Goal: Task Accomplishment & Management: Use online tool/utility

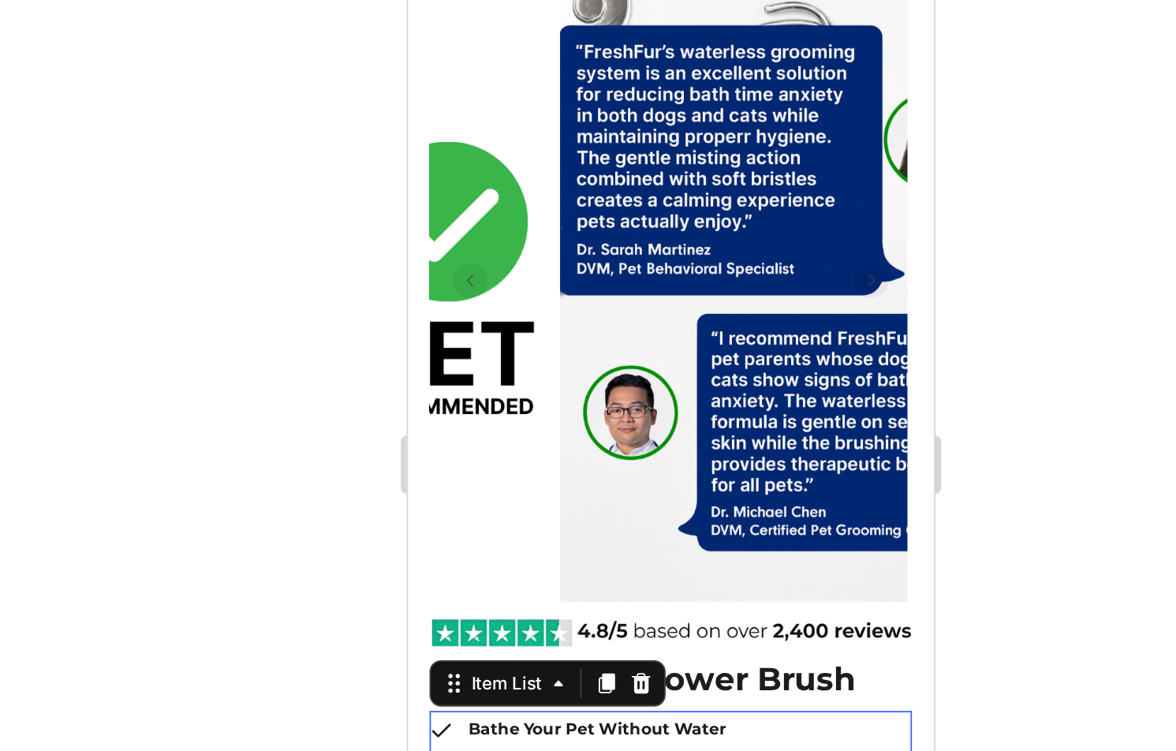
scroll to position [199, 0]
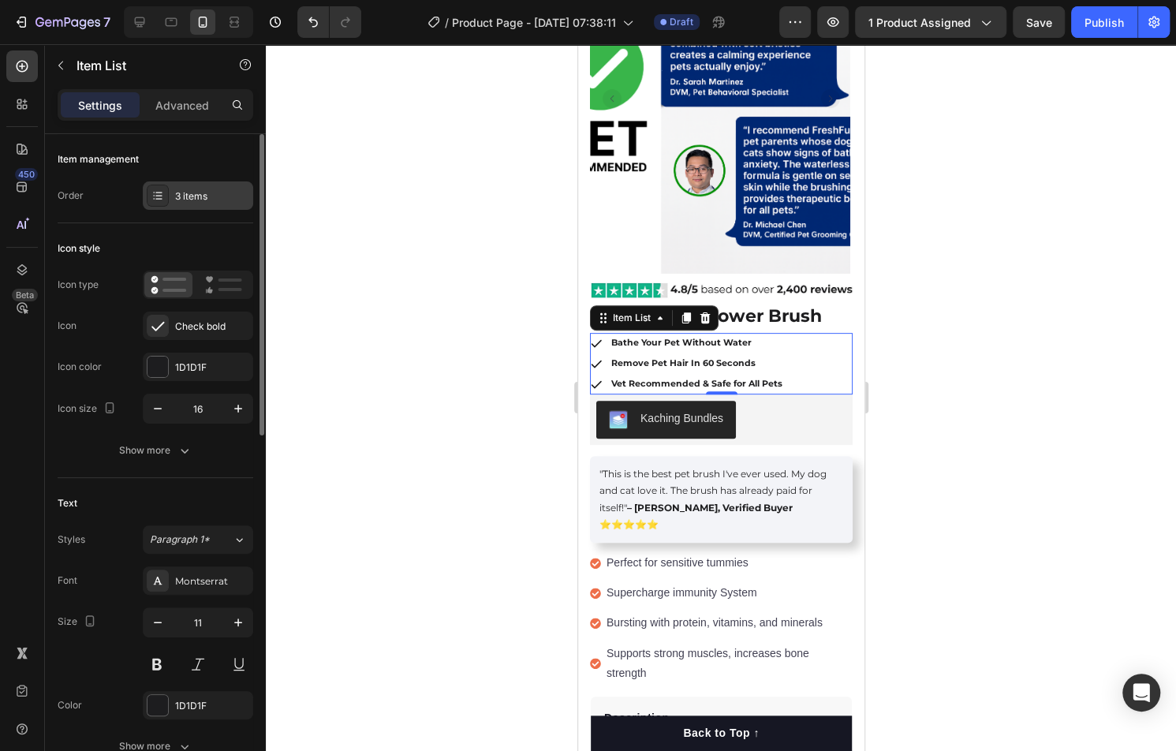
click at [233, 478] on div "Item management Order 3 items" at bounding box center [156, 626] width 196 height 296
click at [235, 206] on div "3 items" at bounding box center [198, 195] width 110 height 28
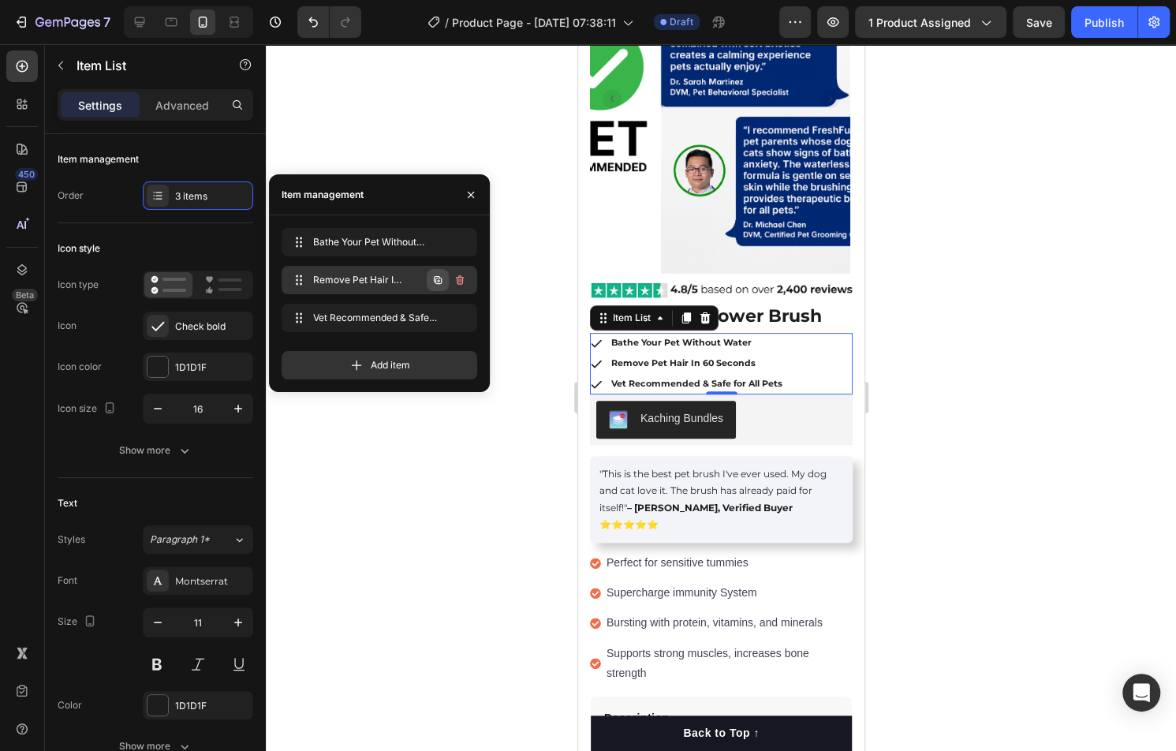
click at [440, 278] on icon "button" at bounding box center [438, 280] width 8 height 8
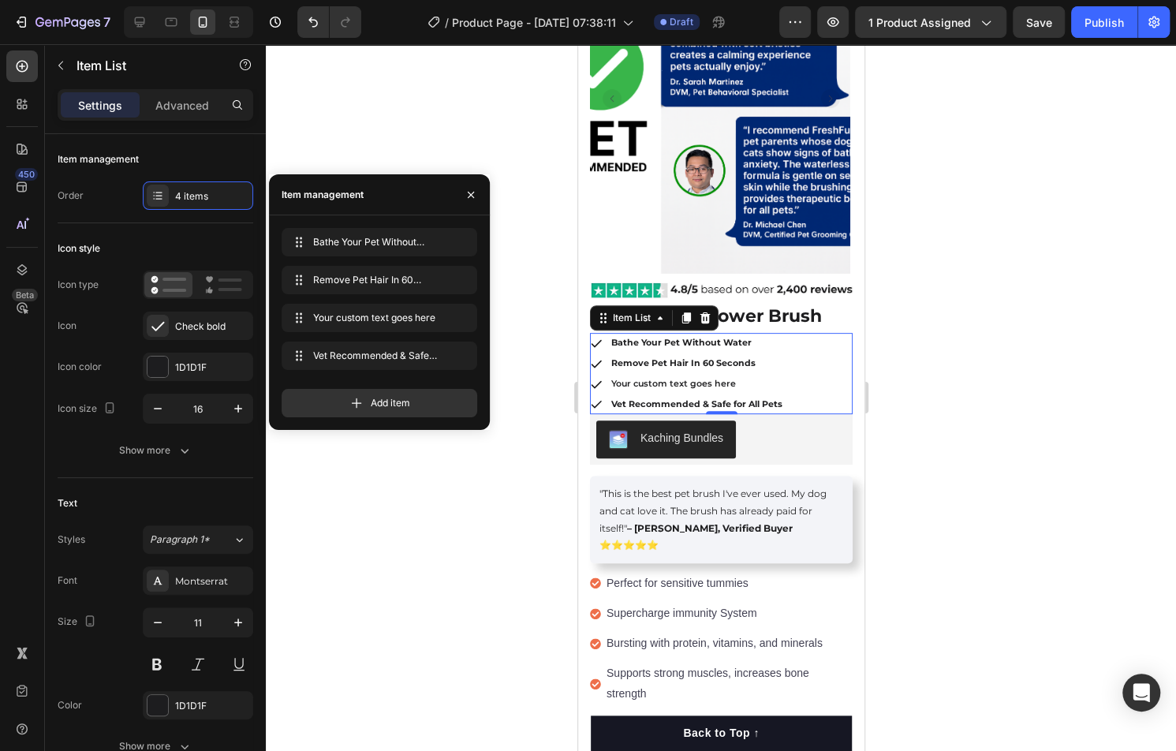
click at [680, 384] on div "Your custom text goes here" at bounding box center [696, 384] width 176 height 21
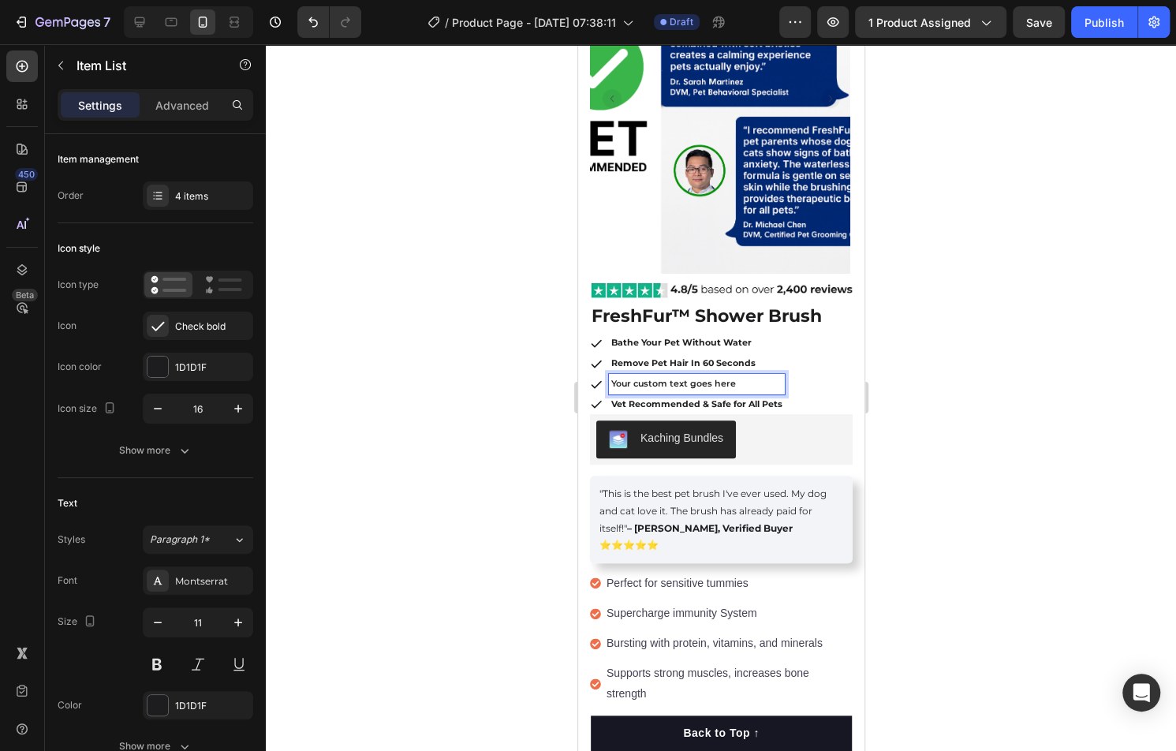
click at [680, 384] on p "Your custom text goes here" at bounding box center [695, 384] width 171 height 16
click at [703, 367] on p "Remove Pet Hair In 60 Seconds" at bounding box center [695, 364] width 171 height 16
click at [699, 376] on p "Pamper Your Pet With Massage" at bounding box center [695, 384] width 171 height 16
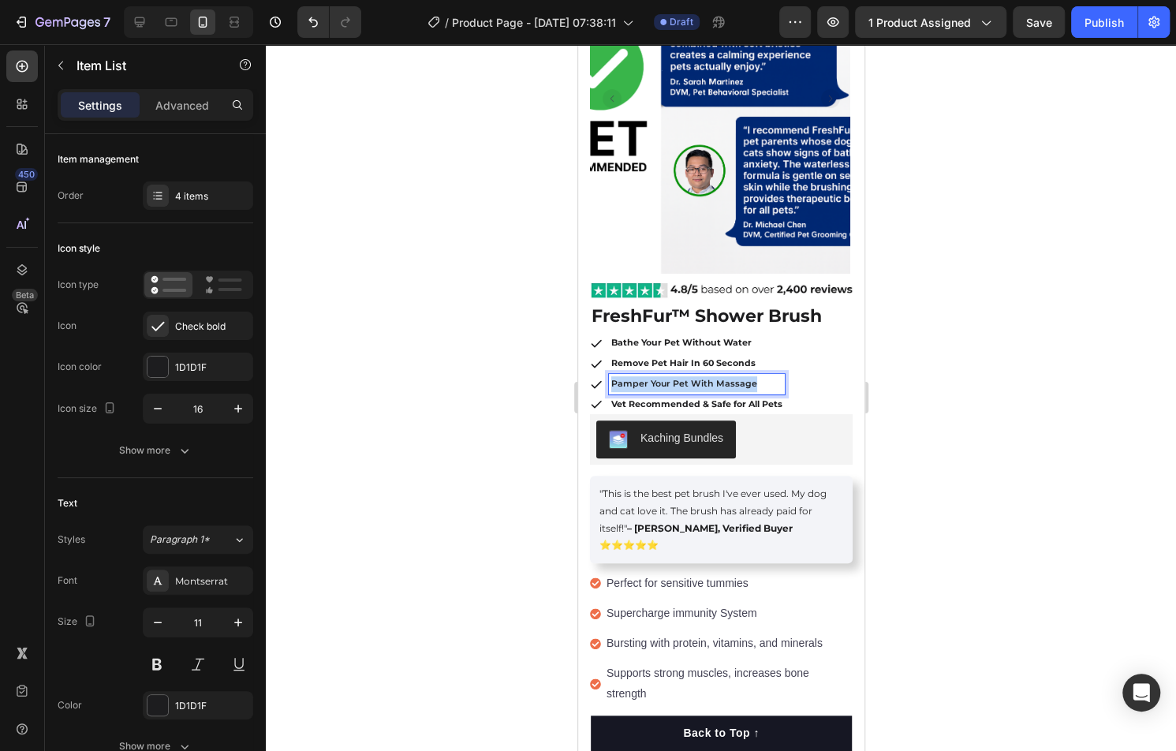
click at [699, 376] on p "Pamper Your Pet With Massage" at bounding box center [695, 384] width 171 height 16
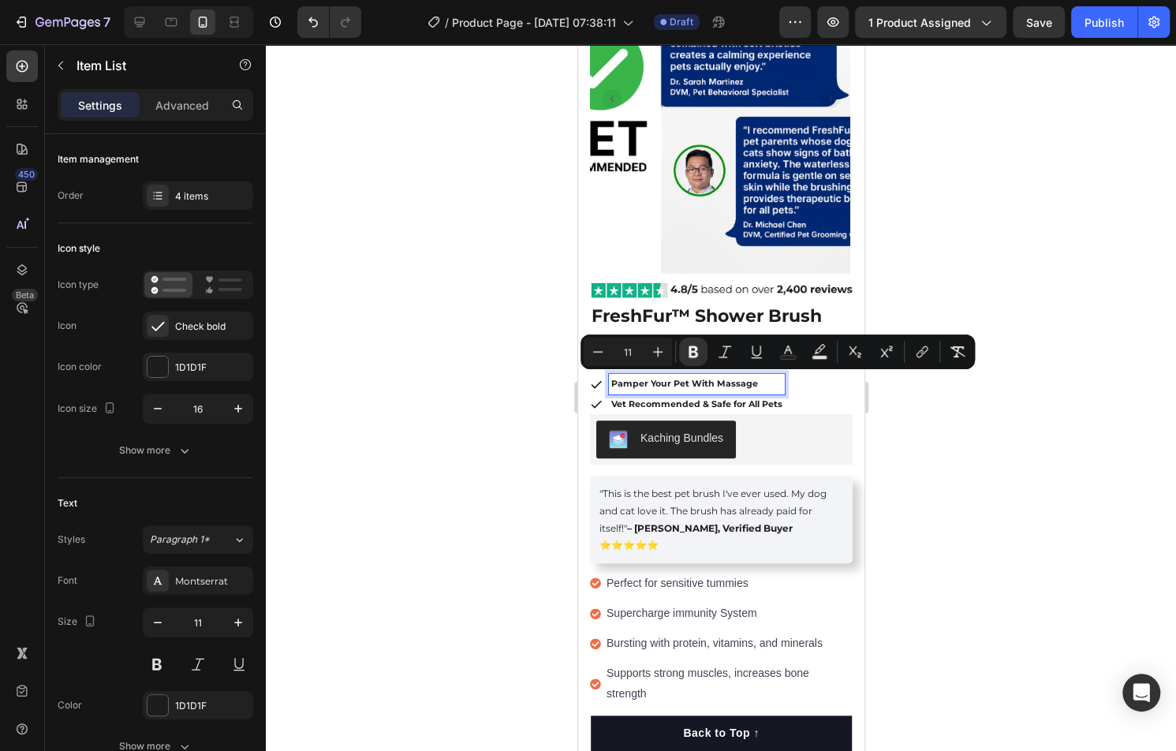
click at [1031, 370] on div at bounding box center [721, 397] width 910 height 706
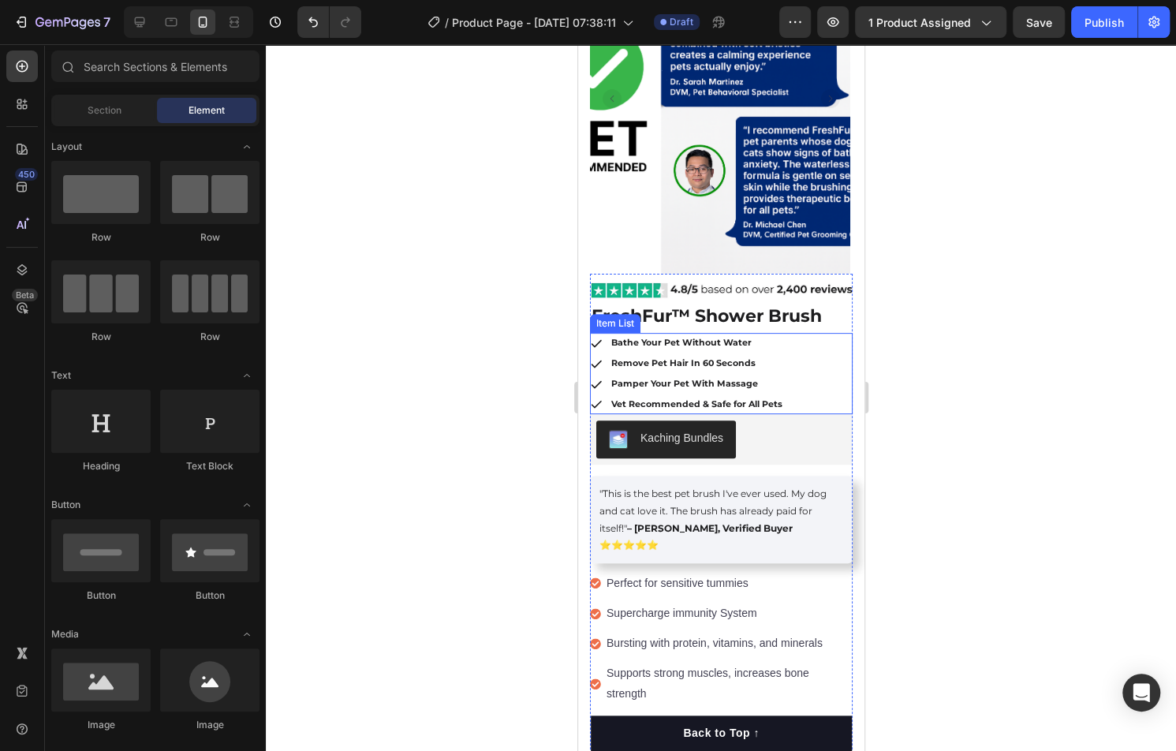
click at [718, 378] on strong "Pamper Your Pet With Massage" at bounding box center [683, 383] width 147 height 11
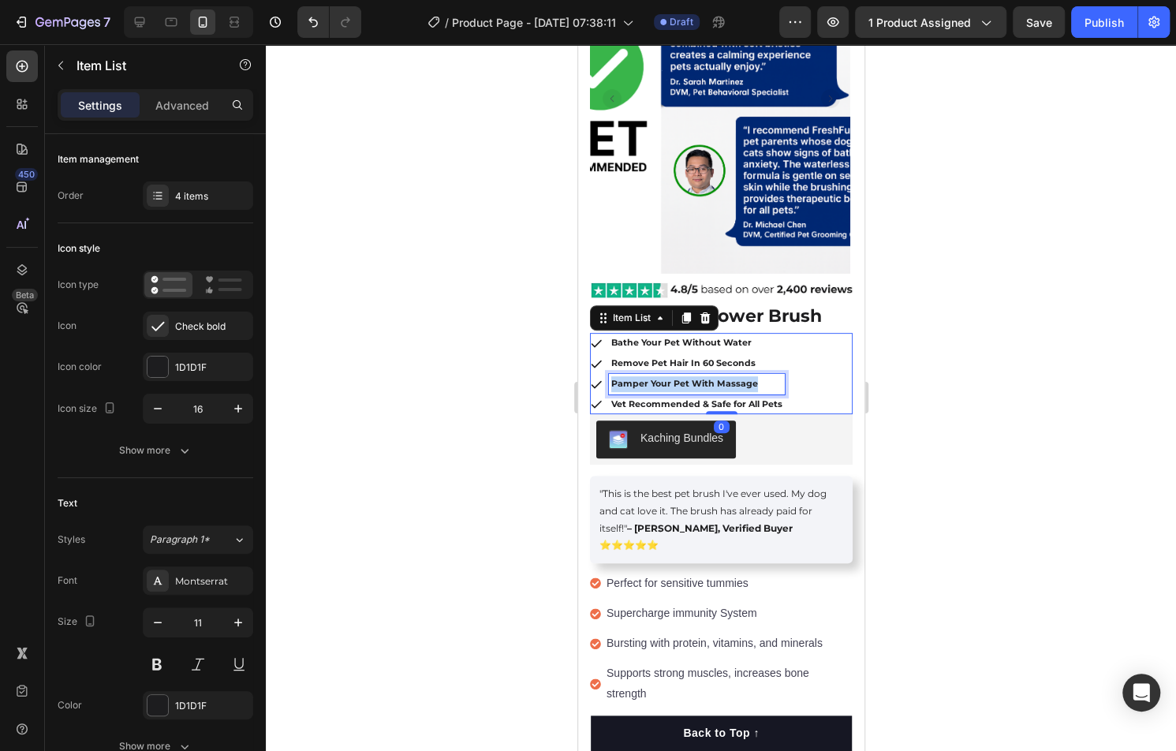
click at [718, 378] on strong "Pamper Your Pet With Massage" at bounding box center [683, 383] width 147 height 11
copy strong "Pamper Your Pet With Massage"
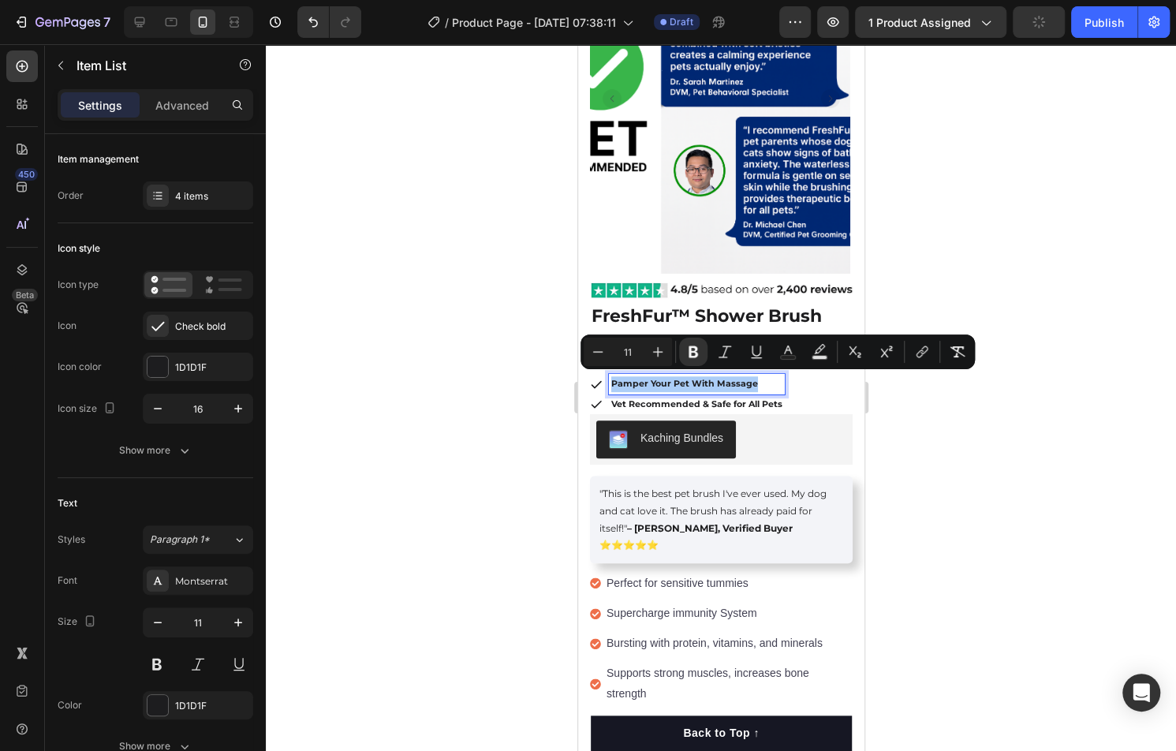
click at [945, 294] on div at bounding box center [721, 397] width 910 height 706
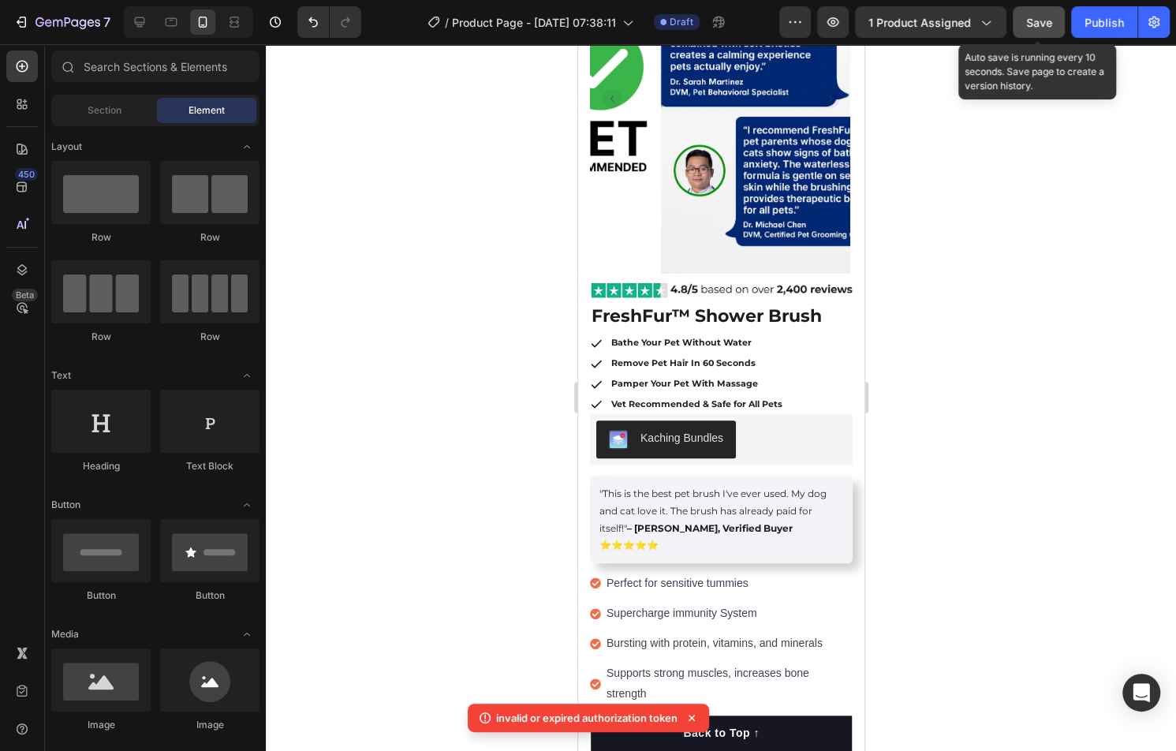
click at [1049, 37] on button "Save" at bounding box center [1038, 22] width 52 height 32
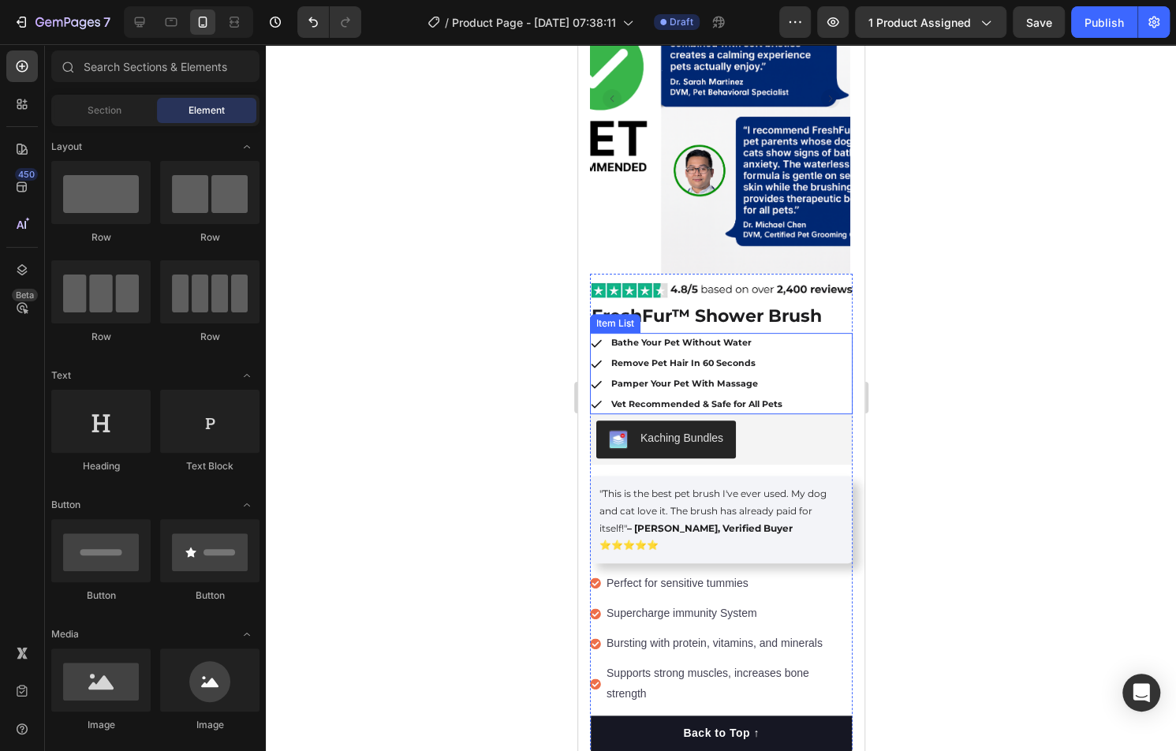
click at [709, 382] on strong "Pamper Your Pet With Massage" at bounding box center [683, 383] width 147 height 11
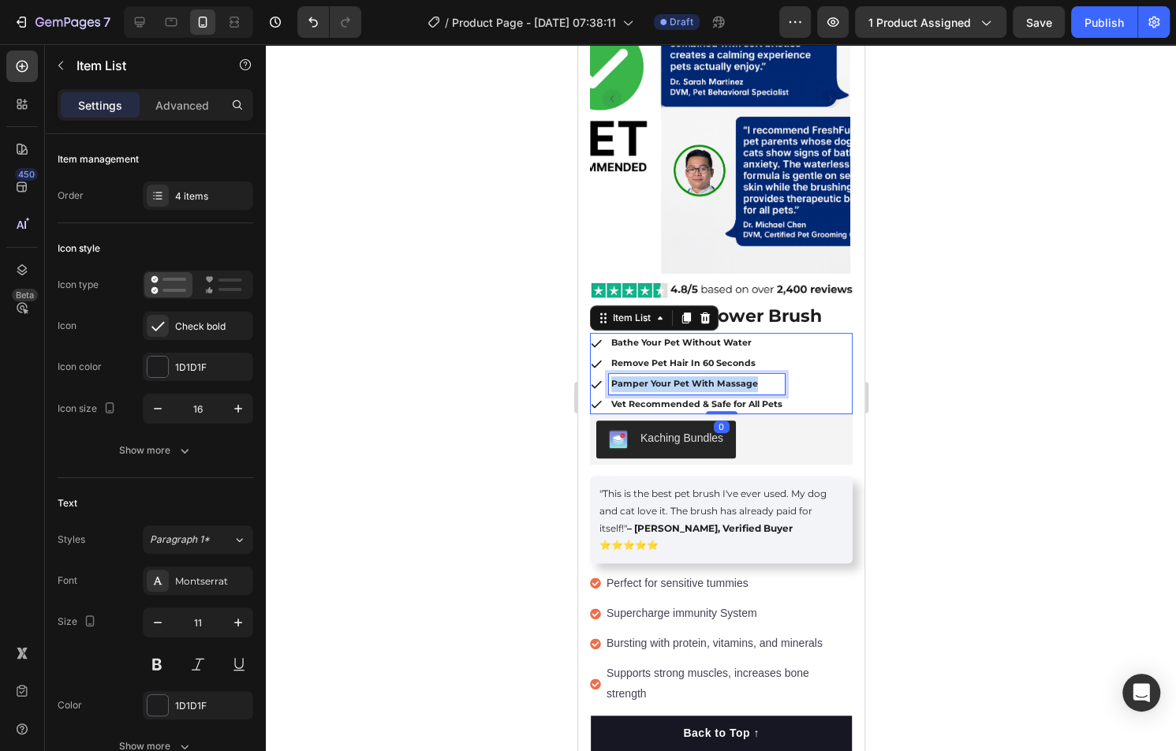
click at [709, 382] on strong "Pamper Your Pet With Massage" at bounding box center [683, 383] width 147 height 11
copy strong "Pamper Your Pet With Massage"
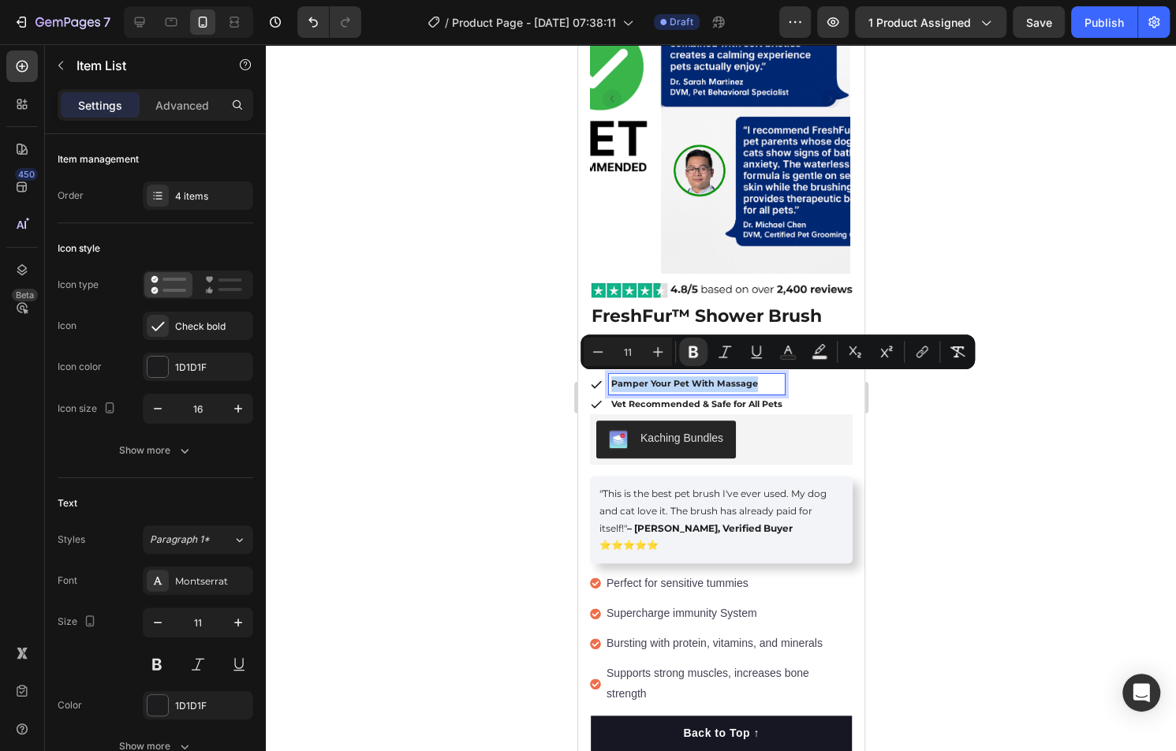
click at [665, 385] on strong "Pamper Your Pet With Massage" at bounding box center [683, 383] width 147 height 11
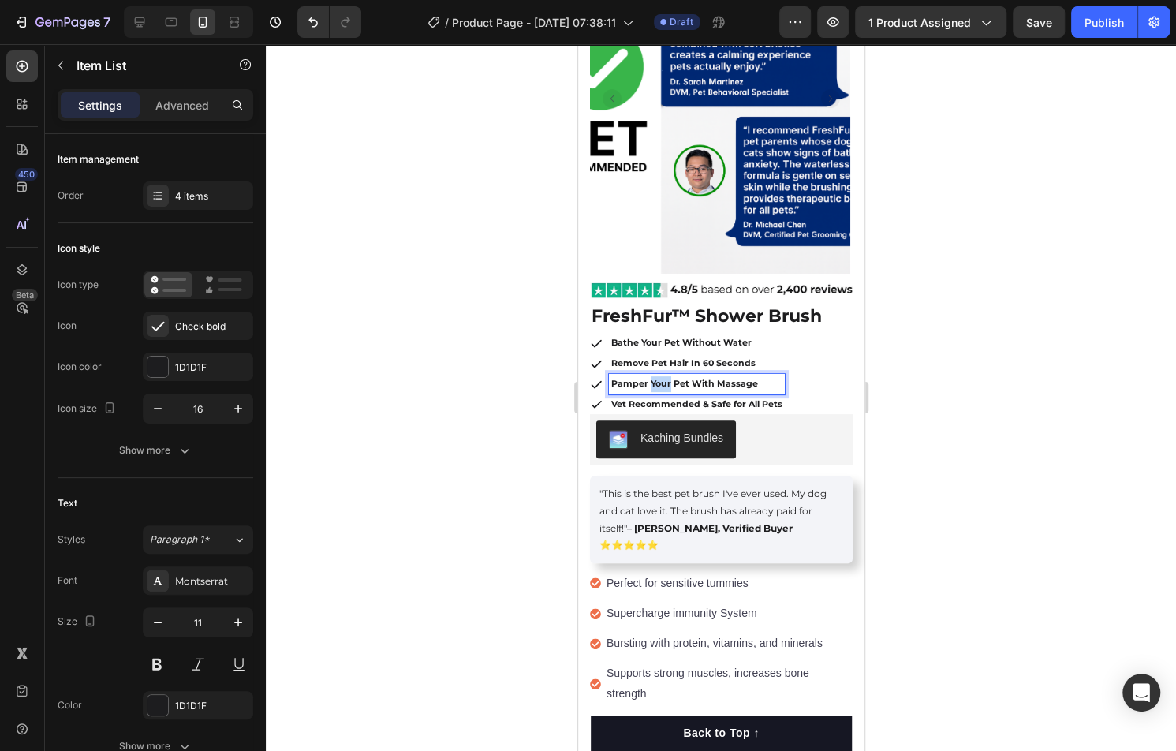
click at [665, 385] on strong "Pamper Your Pet With Massage" at bounding box center [683, 383] width 147 height 11
click at [486, 397] on div at bounding box center [721, 397] width 910 height 706
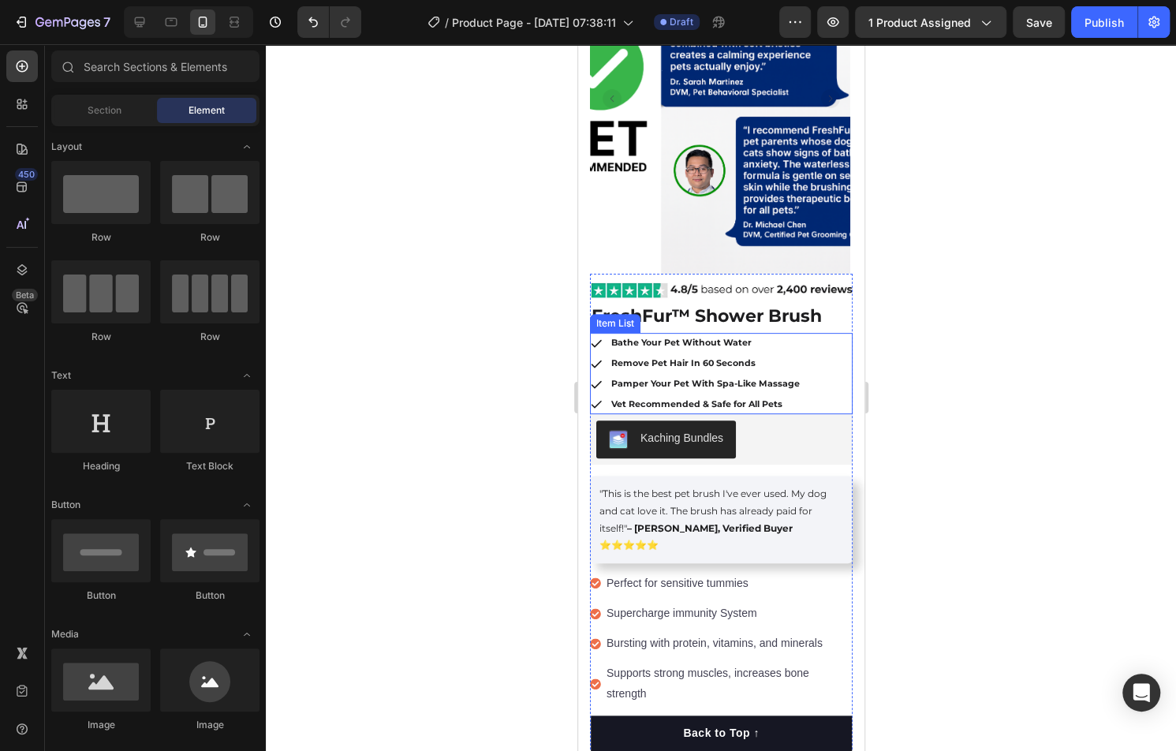
click at [824, 357] on div "Bathe Your Pet Without Water Remove Pet Hair In 60 Seconds Pamper Your Pet With…" at bounding box center [720, 373] width 263 height 81
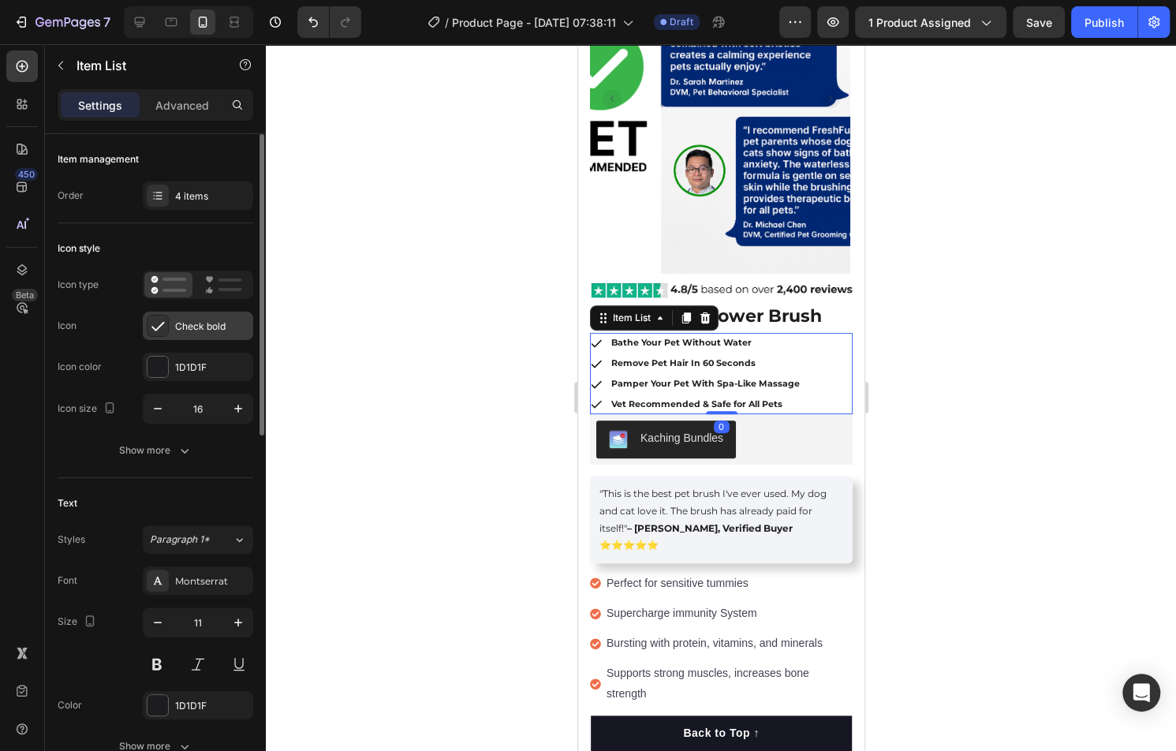
click at [203, 319] on div "Check bold" at bounding box center [212, 326] width 74 height 14
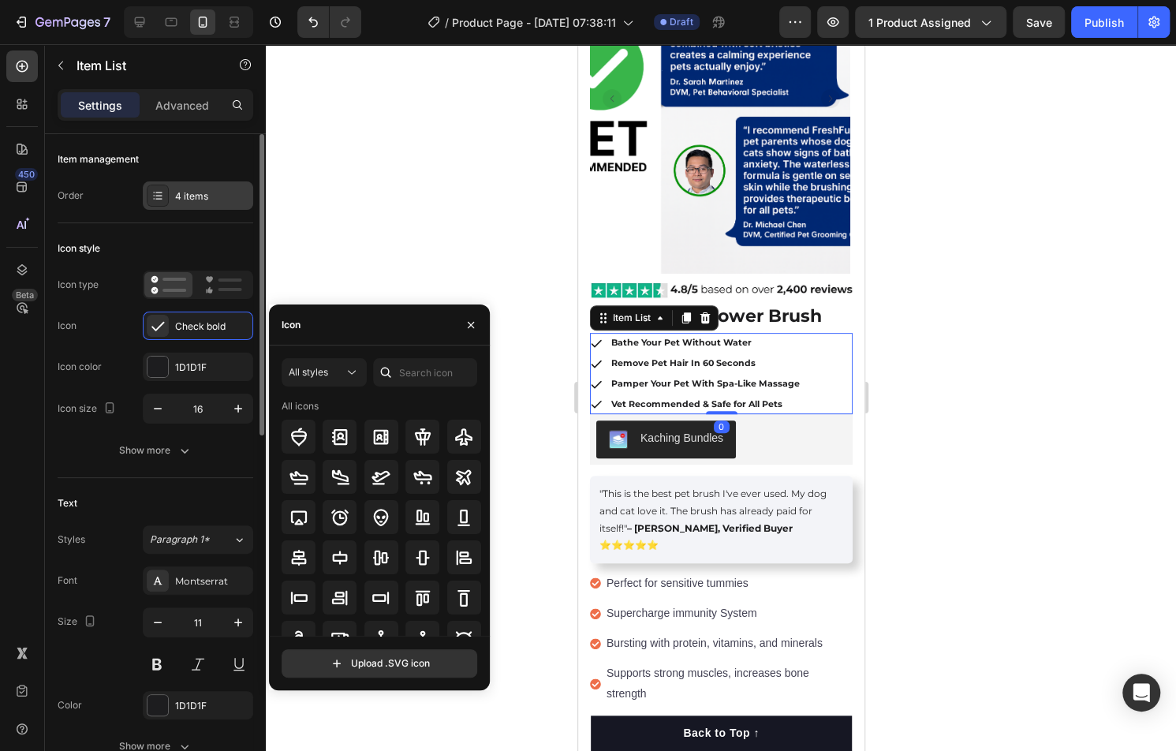
click at [224, 203] on div "4 items" at bounding box center [198, 195] width 110 height 28
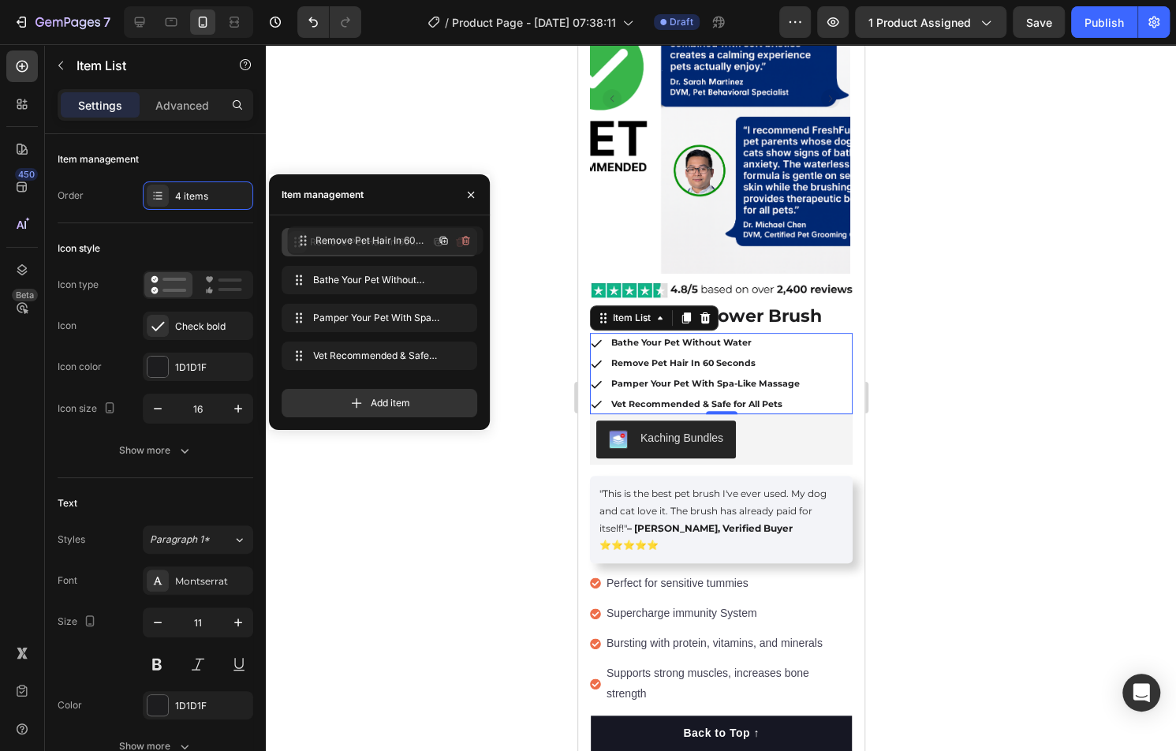
drag, startPoint x: 297, startPoint y: 284, endPoint x: 303, endPoint y: 244, distance: 39.8
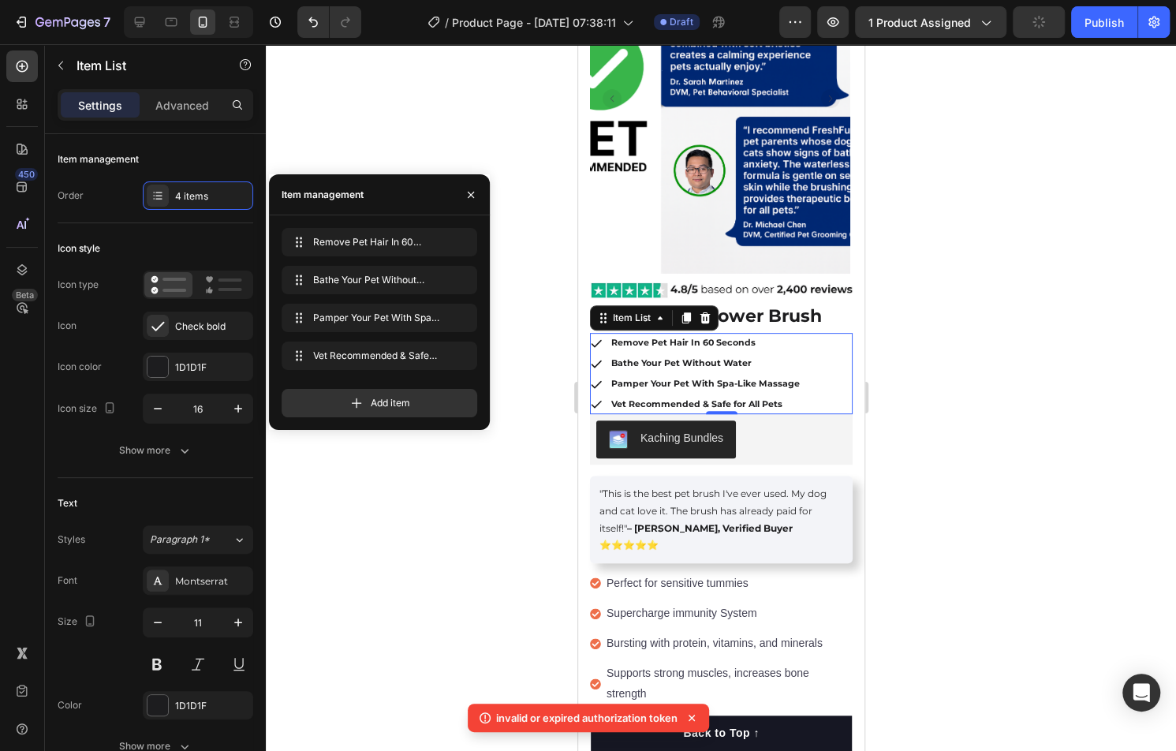
click at [995, 518] on div at bounding box center [721, 397] width 910 height 706
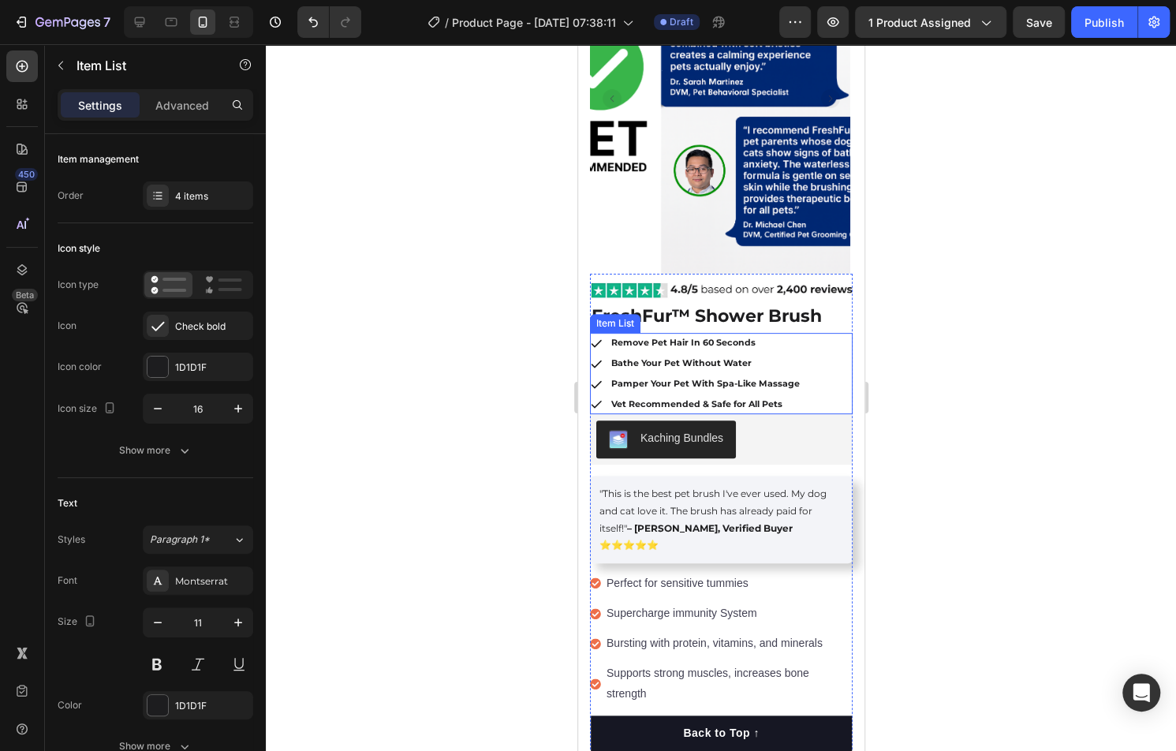
click at [723, 402] on strong "Vet Recommended & Safe for All Pets" at bounding box center [695, 403] width 171 height 11
click at [699, 401] on strong "Vet Recommended & Safe for All Pets" at bounding box center [695, 403] width 171 height 11
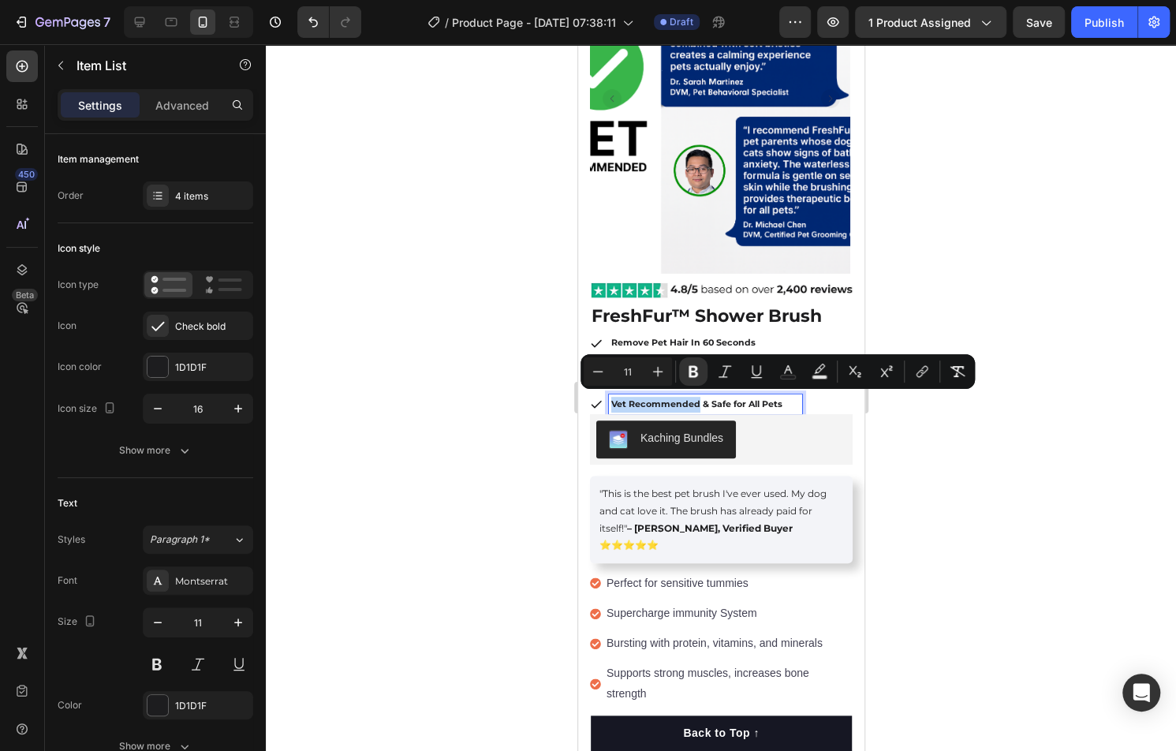
drag, startPoint x: 696, startPoint y: 402, endPoint x: 609, endPoint y: 404, distance: 86.8
click at [610, 404] on strong "Vet Recommended & Safe for All Pets" at bounding box center [695, 403] width 171 height 11
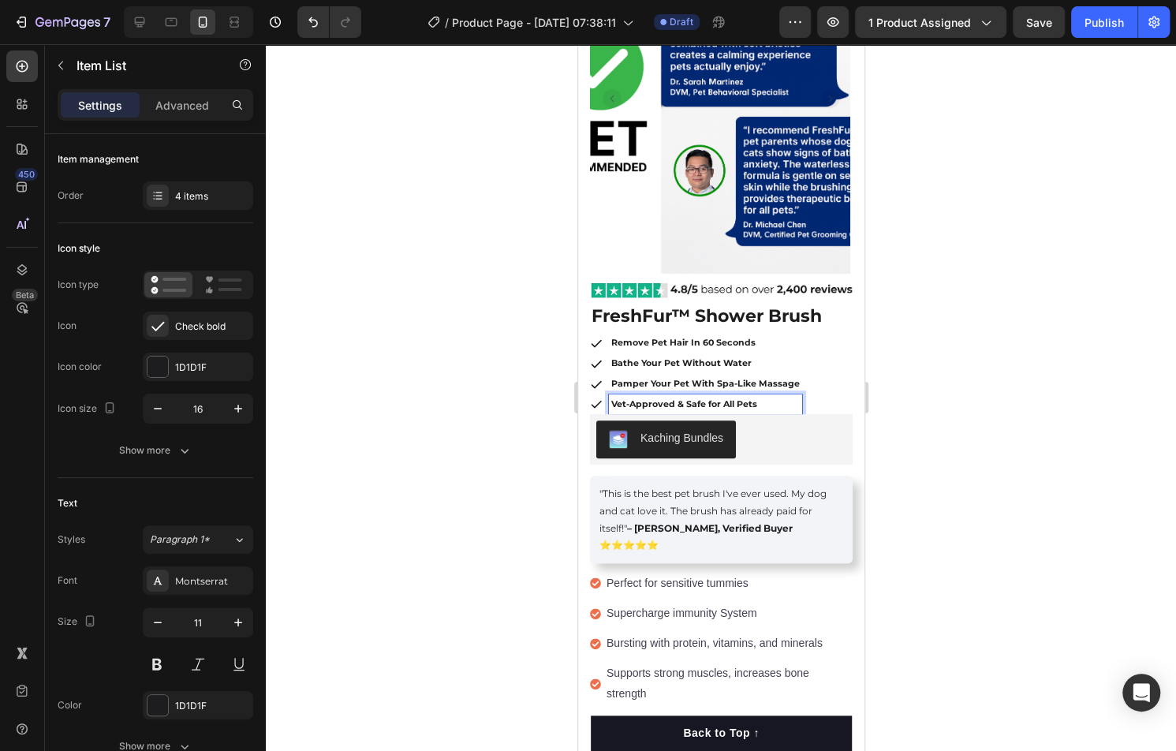
click at [688, 404] on strong "Vet-Approved & Safe for All Pets" at bounding box center [683, 403] width 146 height 11
click at [687, 404] on strong "Vet-Approved & Safe for All Pets" at bounding box center [683, 403] width 146 height 11
click at [686, 404] on strong "Vet-Approved & Safe for All Pets" at bounding box center [683, 403] width 146 height 11
click at [939, 375] on div at bounding box center [721, 397] width 910 height 706
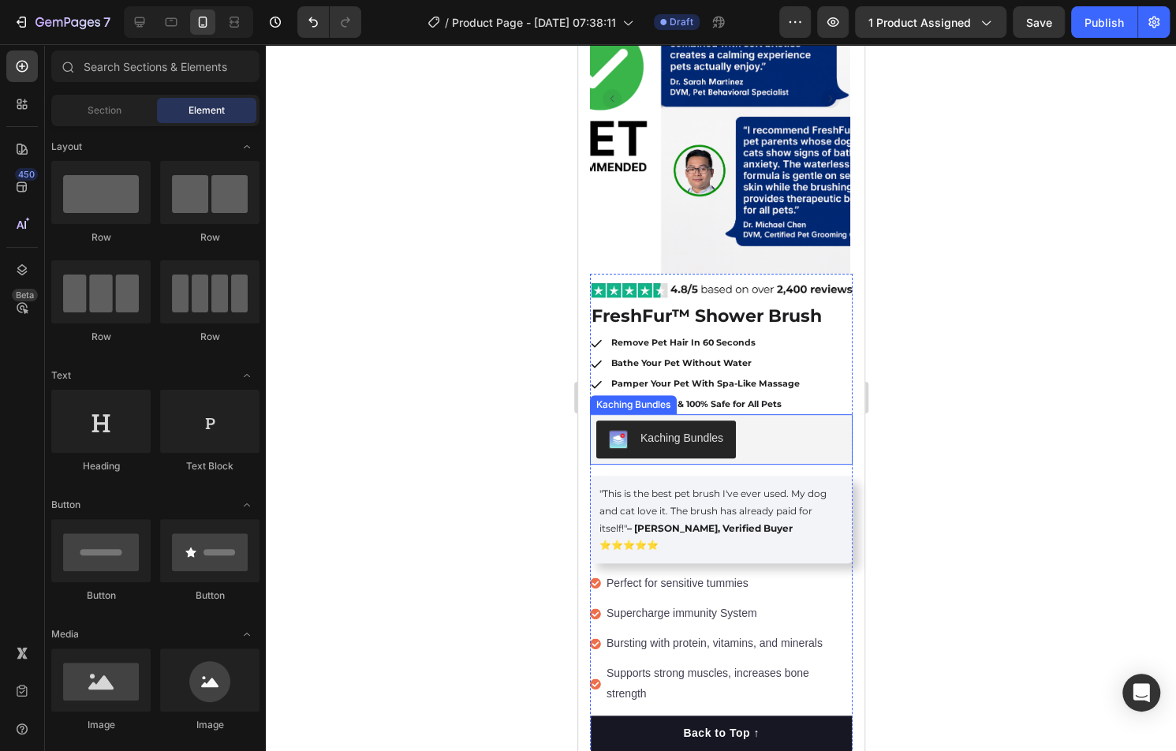
scroll to position [226, 0]
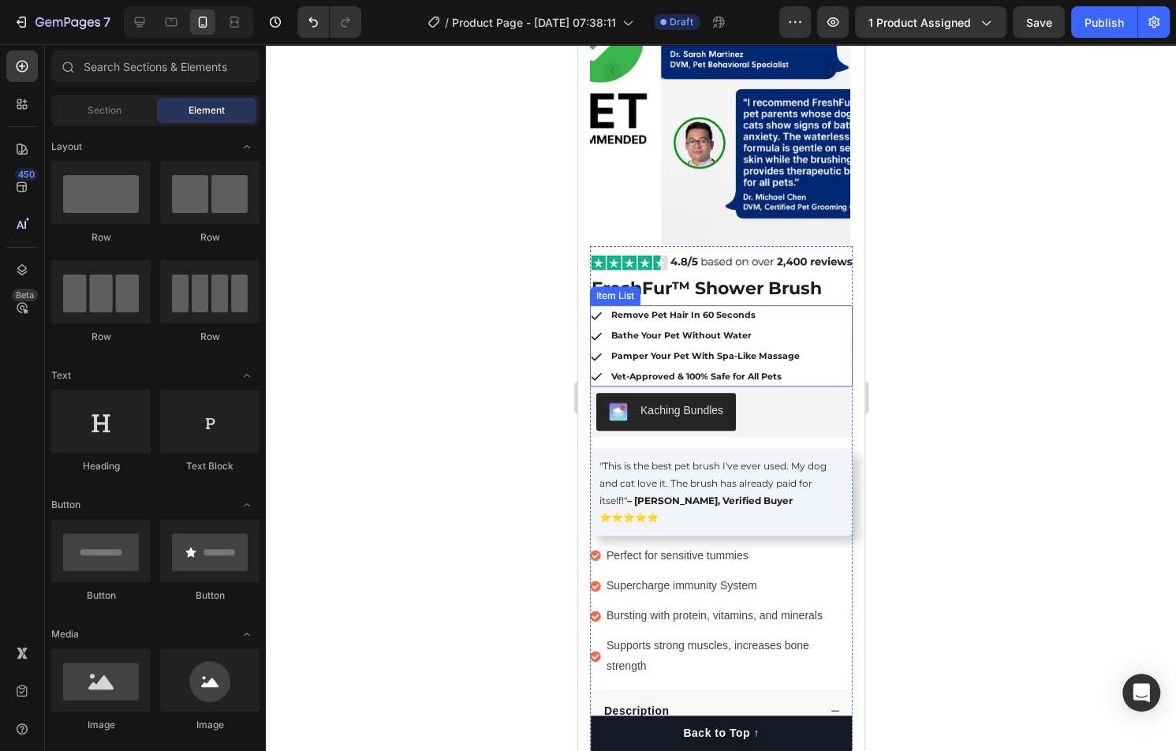
click at [668, 316] on strong "Remove Pet Hair In 60 Seconds" at bounding box center [682, 314] width 144 height 11
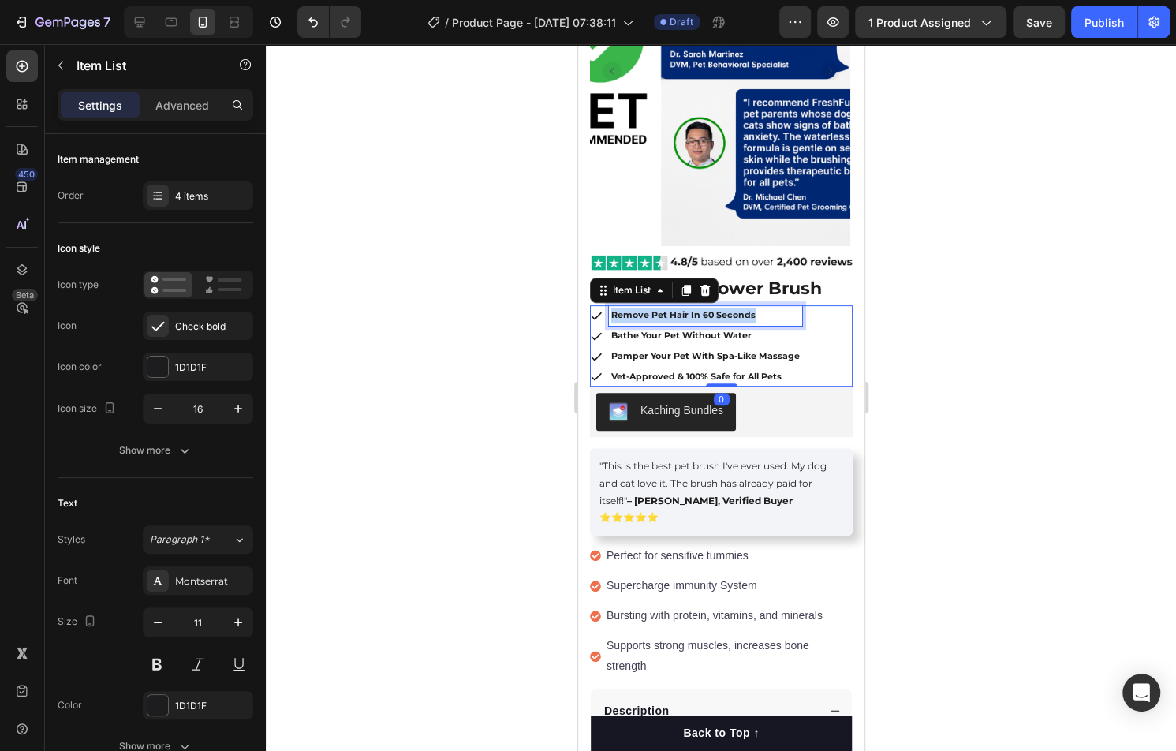
click at [668, 316] on strong "Remove Pet Hair In 60 Seconds" at bounding box center [682, 314] width 144 height 11
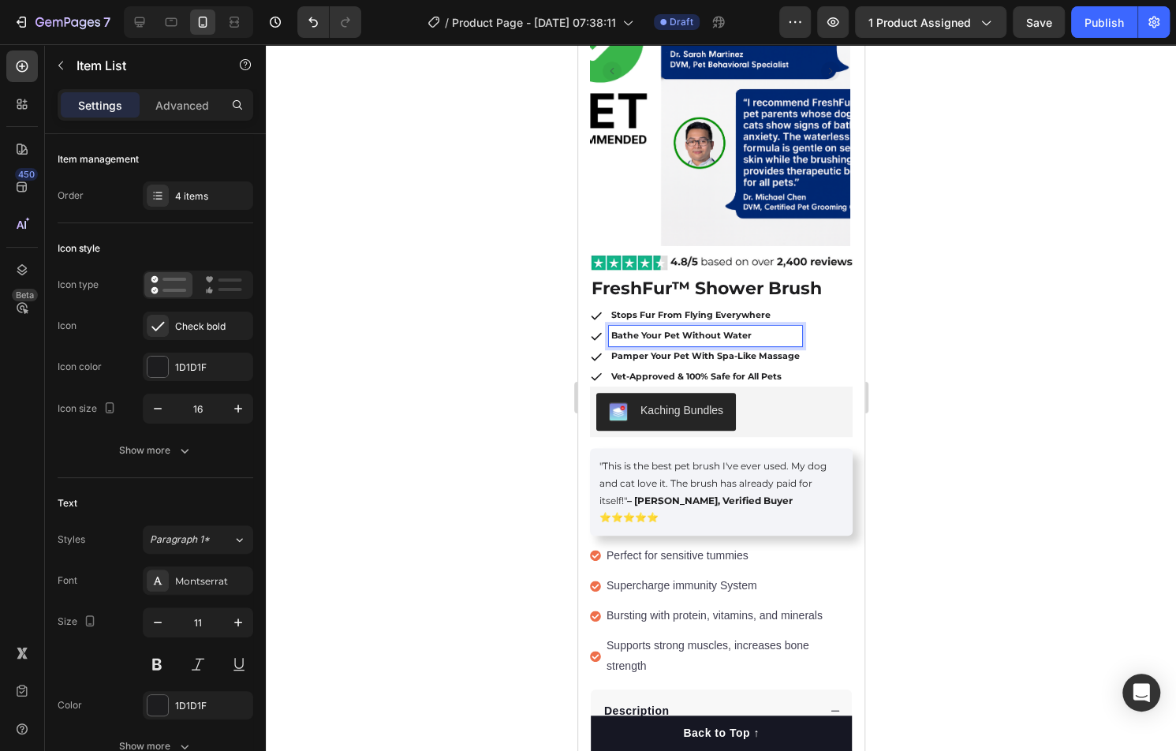
click at [727, 340] on p "Bathe Your Pet Without Water" at bounding box center [704, 336] width 188 height 16
click at [682, 350] on strong "Pamper Your Pet With Spa-Like Massage" at bounding box center [704, 355] width 188 height 11
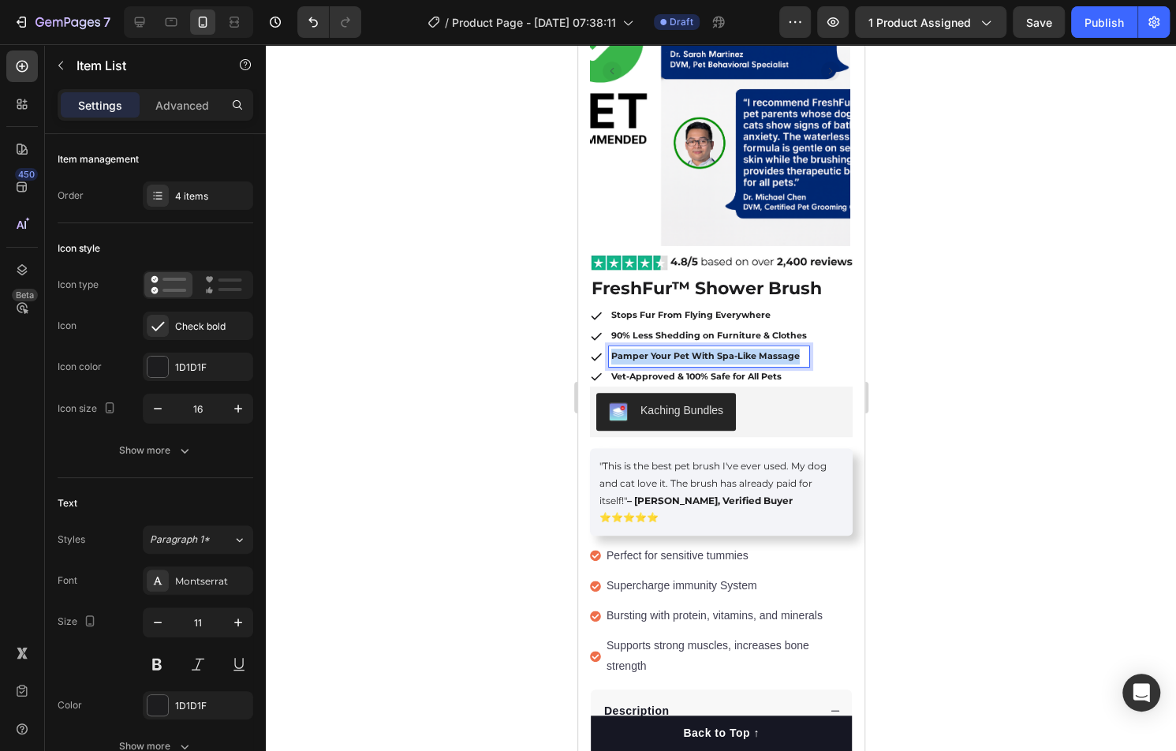
click at [682, 350] on strong "Pamper Your Pet With Spa-Like Massage" at bounding box center [704, 355] width 188 height 11
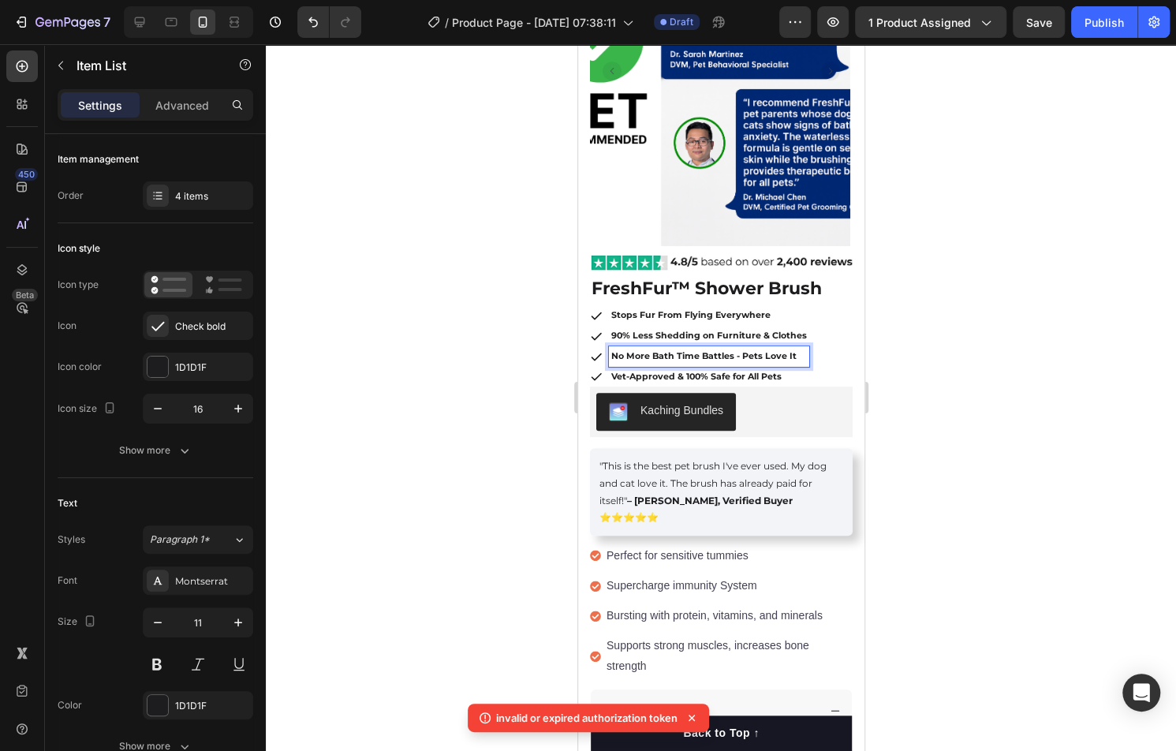
click at [662, 371] on strong "Vet-Approved & 100% Safe for All Pets" at bounding box center [695, 376] width 170 height 11
click at [393, 365] on div at bounding box center [721, 397] width 910 height 706
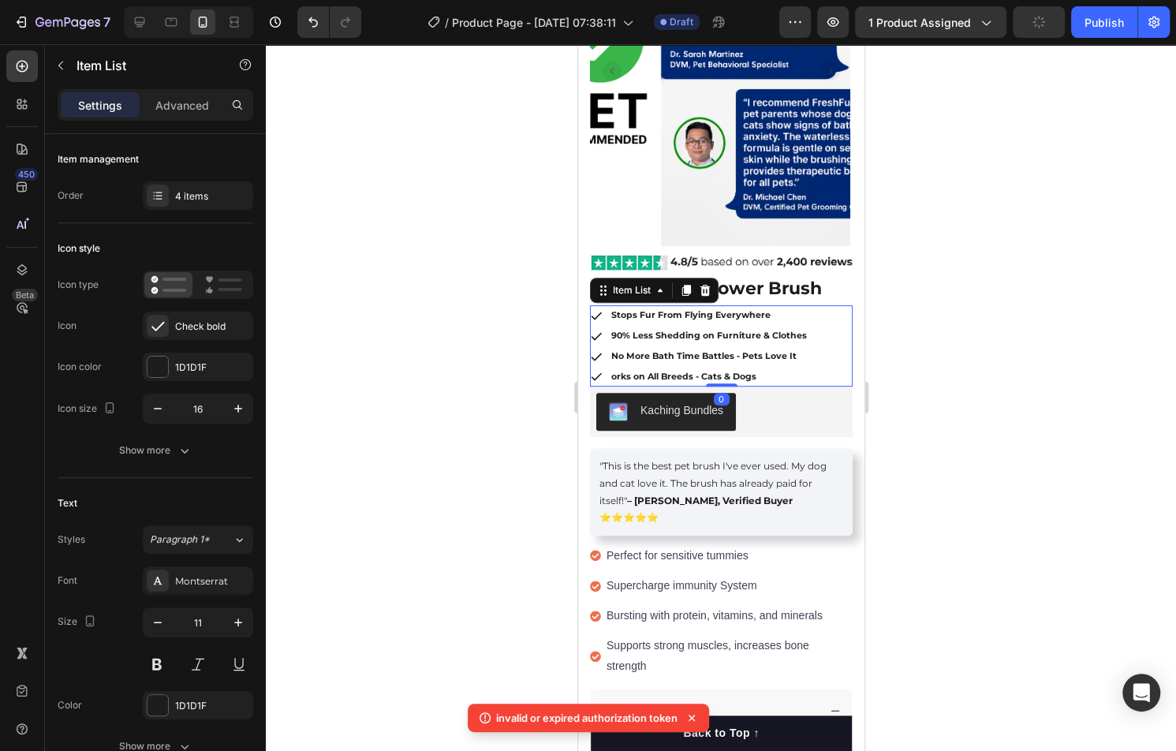
click at [644, 376] on strong "orks on All Breeds - Cats & Dogs" at bounding box center [682, 376] width 145 height 11
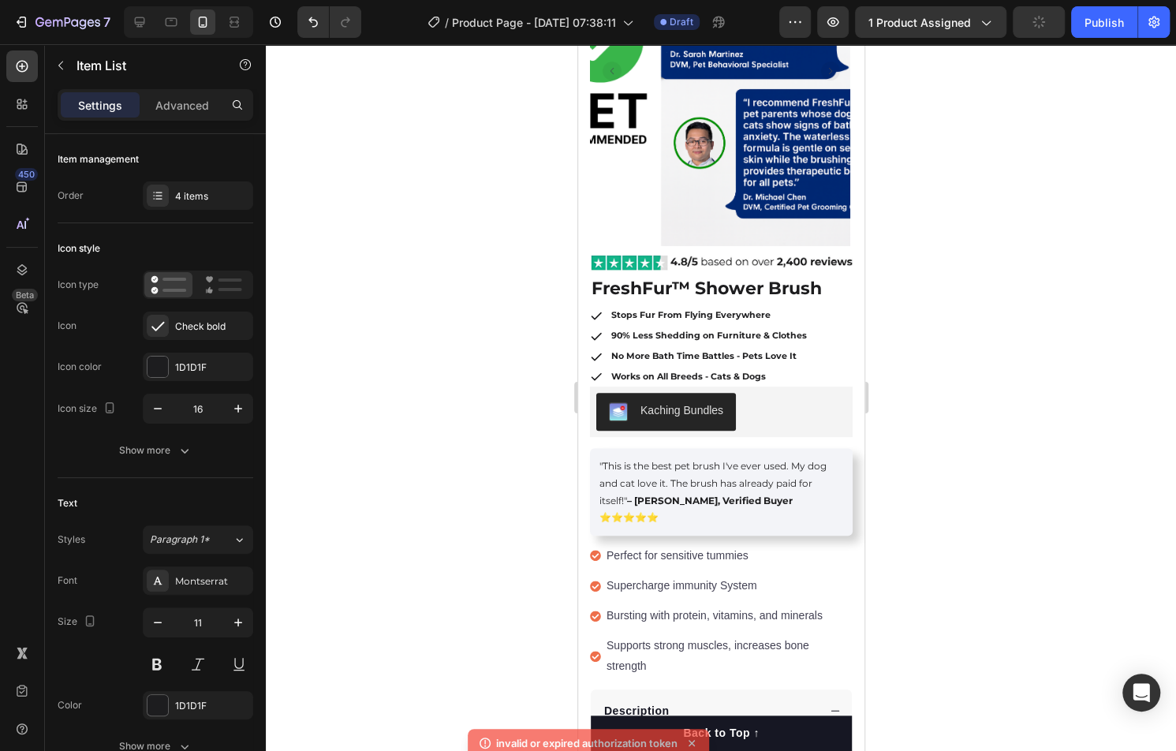
click at [412, 364] on div at bounding box center [721, 397] width 910 height 706
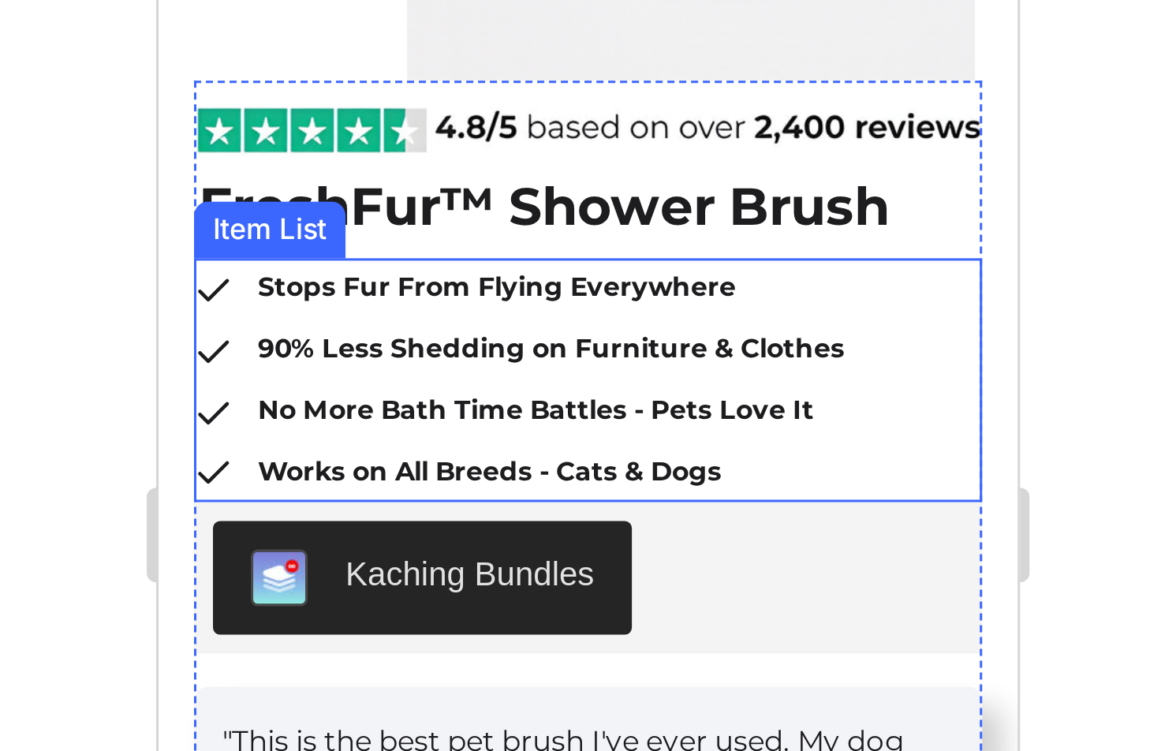
click at [889, 317] on div at bounding box center [721, 397] width 910 height 706
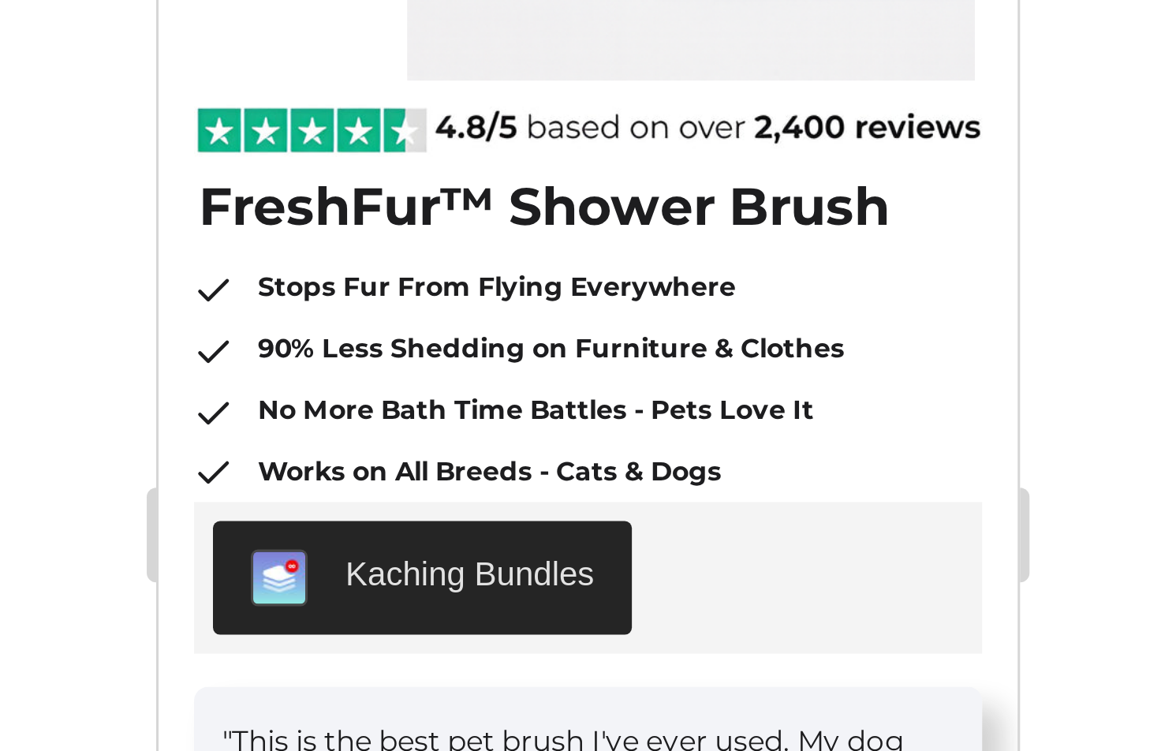
click at [552, 309] on div at bounding box center [721, 397] width 910 height 706
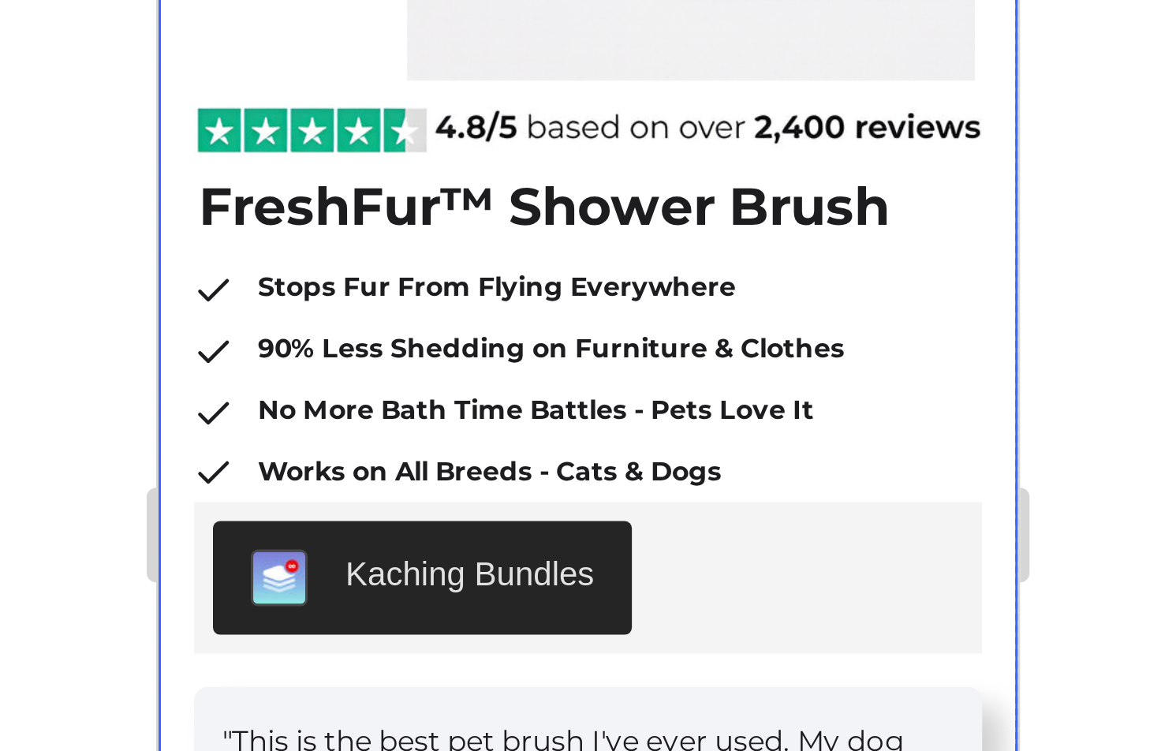
click at [529, 329] on div at bounding box center [721, 397] width 910 height 706
